Goal: Information Seeking & Learning: Learn about a topic

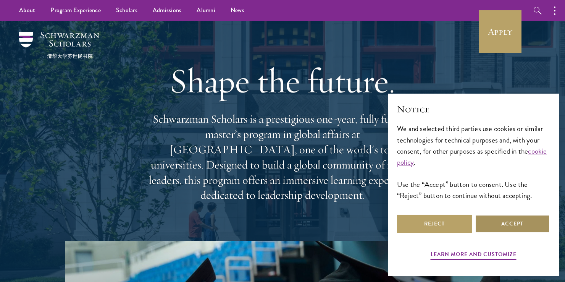
click at [501, 227] on button "Accept" at bounding box center [512, 223] width 75 height 18
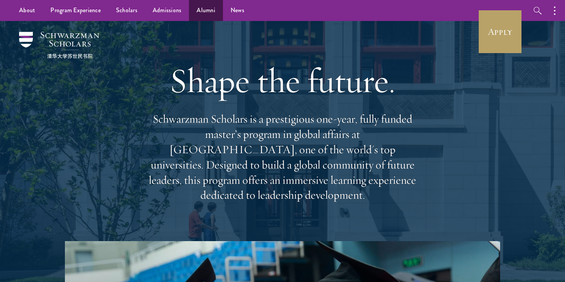
click at [204, 8] on link "Alumni" at bounding box center [206, 10] width 34 height 21
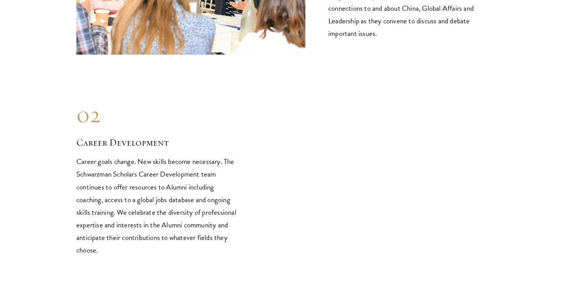
scroll to position [922, 0]
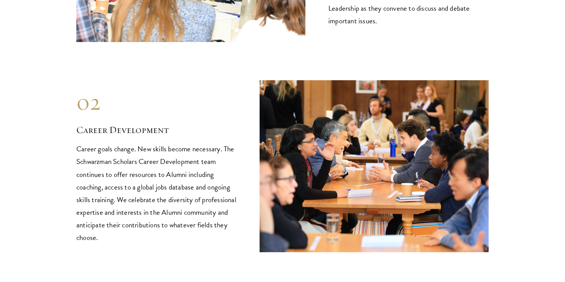
click at [100, 45] on div "01 Intellectual Engagement Schwarzman Scholars Alumni continue to address the w…" at bounding box center [282, 166] width 412 height 592
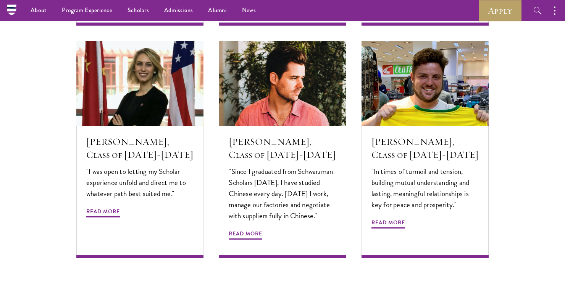
scroll to position [2544, 0]
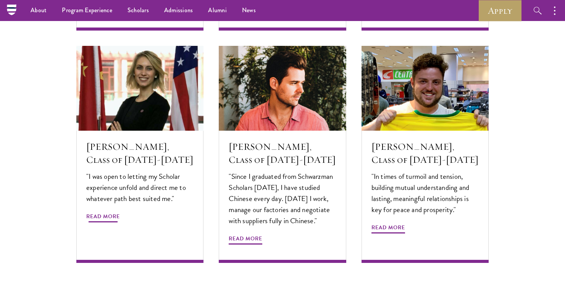
click at [159, 140] on h5 "Miranda Gottlieb, Class of 2017-2018" at bounding box center [139, 153] width 107 height 26
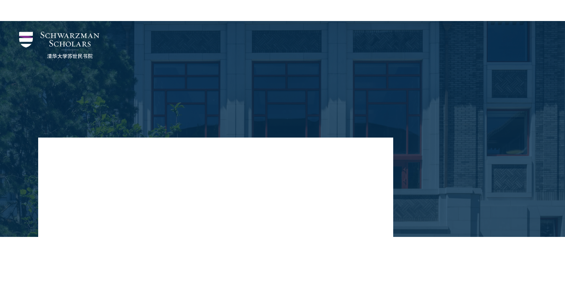
scroll to position [117, 0]
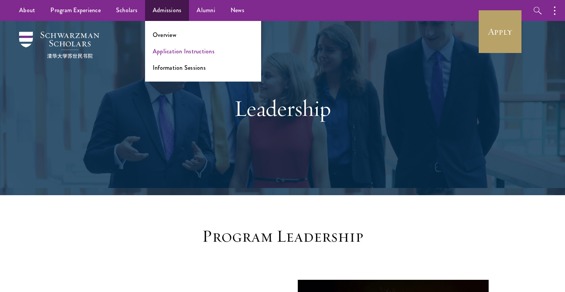
click at [177, 54] on link "Application Instructions" at bounding box center [184, 51] width 62 height 9
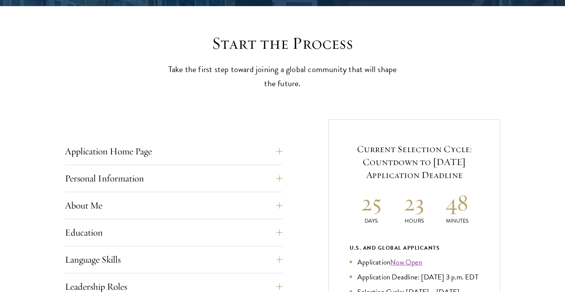
scroll to position [202, 0]
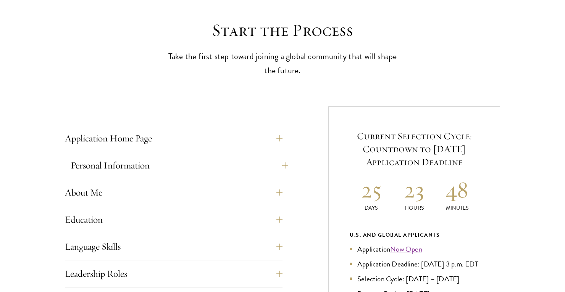
click at [185, 164] on button "Personal Information" at bounding box center [180, 165] width 218 height 18
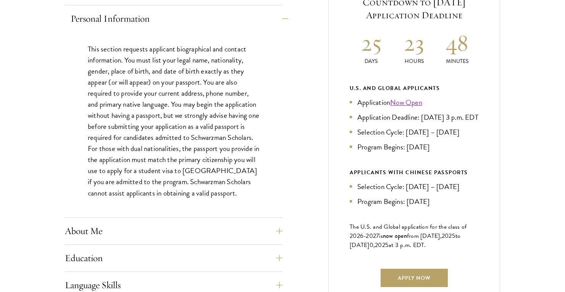
scroll to position [350, 0]
click at [177, 226] on button "About Me" at bounding box center [180, 230] width 218 height 18
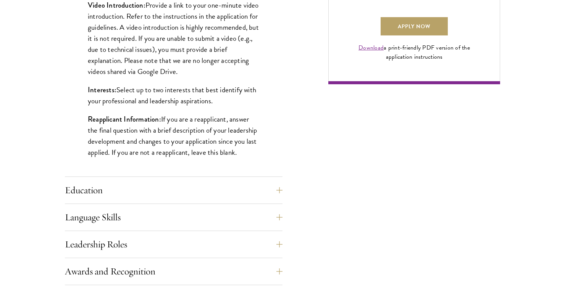
scroll to position [601, 0]
click at [156, 239] on button "Leadership Roles" at bounding box center [180, 244] width 218 height 18
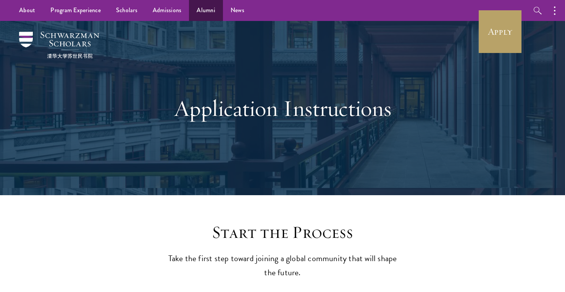
scroll to position [0, 0]
click at [200, 13] on link "Alumni" at bounding box center [206, 10] width 34 height 21
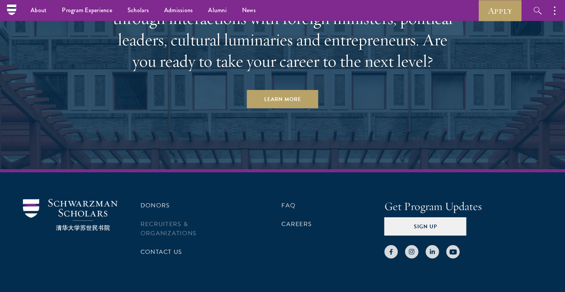
scroll to position [3323, 0]
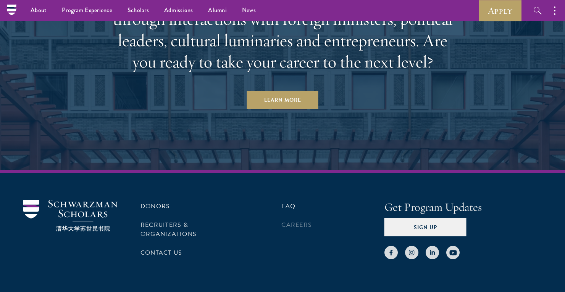
click at [310, 221] on link "Careers" at bounding box center [296, 225] width 31 height 9
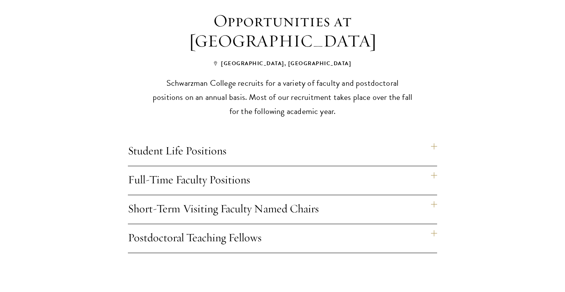
scroll to position [588, 0]
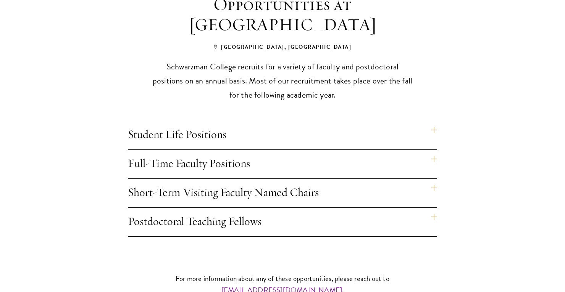
click at [272, 169] on h4 "Full-Time Faculty Positions" at bounding box center [282, 164] width 309 height 29
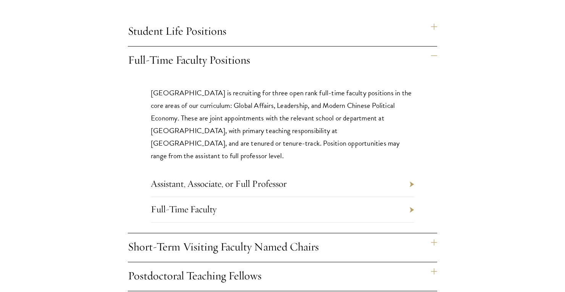
scroll to position [692, 0]
click at [272, 178] on link "Assistant, Associate, or Full Professor" at bounding box center [219, 184] width 136 height 12
